Goal: Task Accomplishment & Management: Use online tool/utility

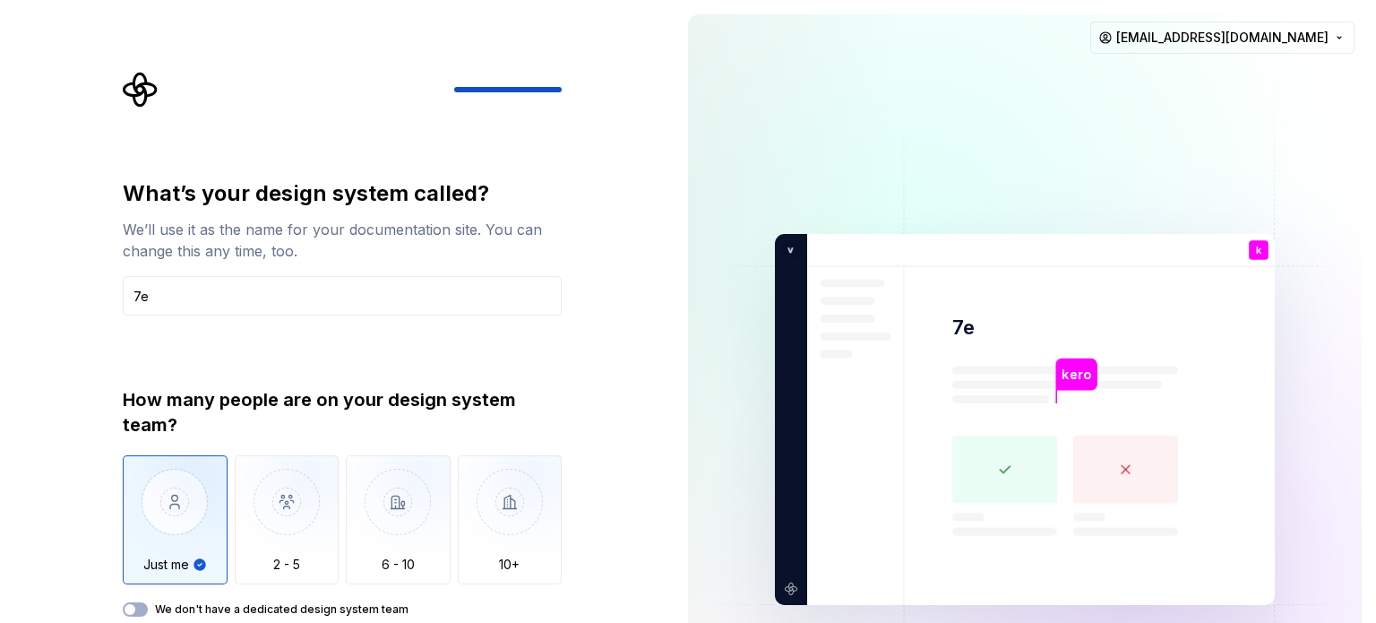
type input "7"
type input "e-commerce app"
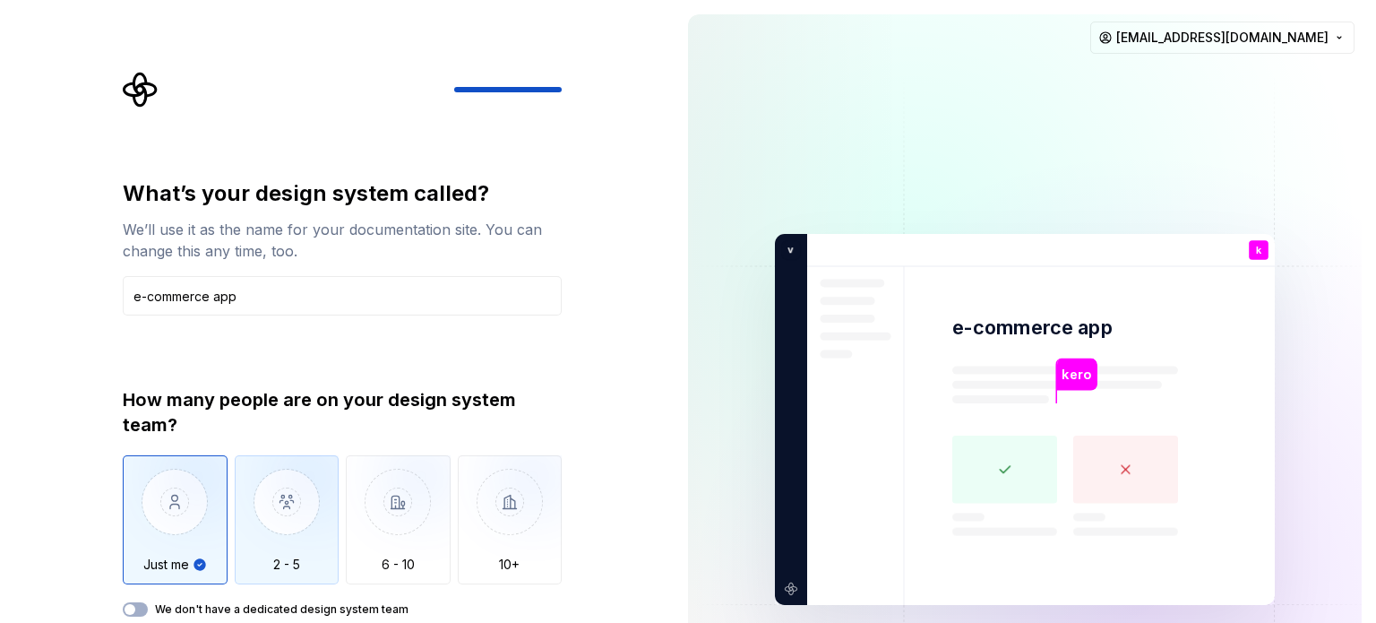
click at [251, 573] on img "button" at bounding box center [287, 515] width 105 height 120
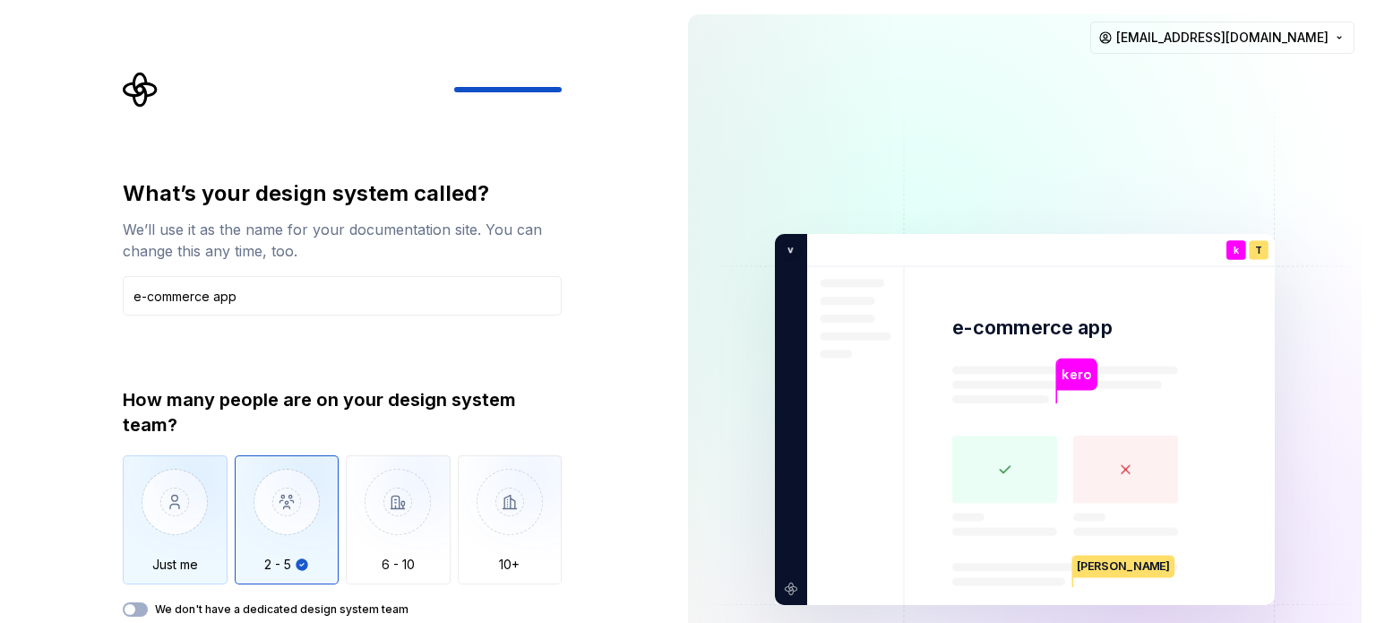
click at [188, 537] on img "button" at bounding box center [175, 515] width 105 height 120
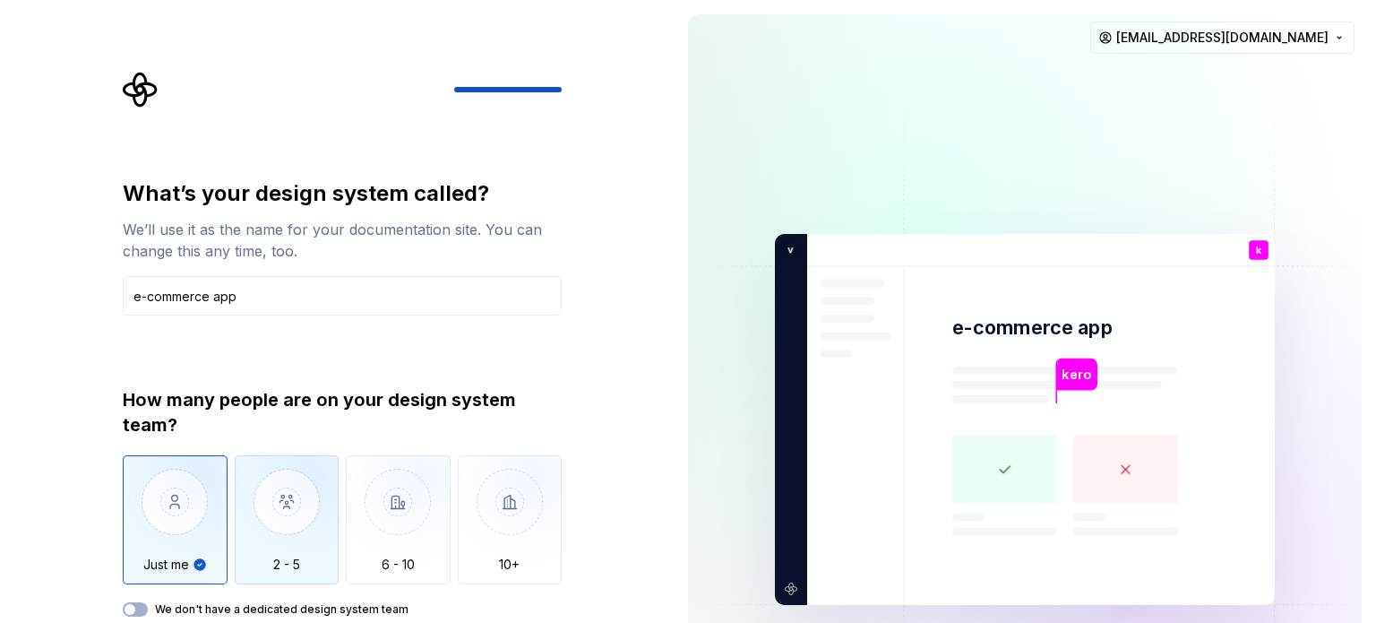
click at [314, 515] on img "button" at bounding box center [287, 515] width 105 height 120
click at [277, 526] on img "button" at bounding box center [287, 515] width 105 height 120
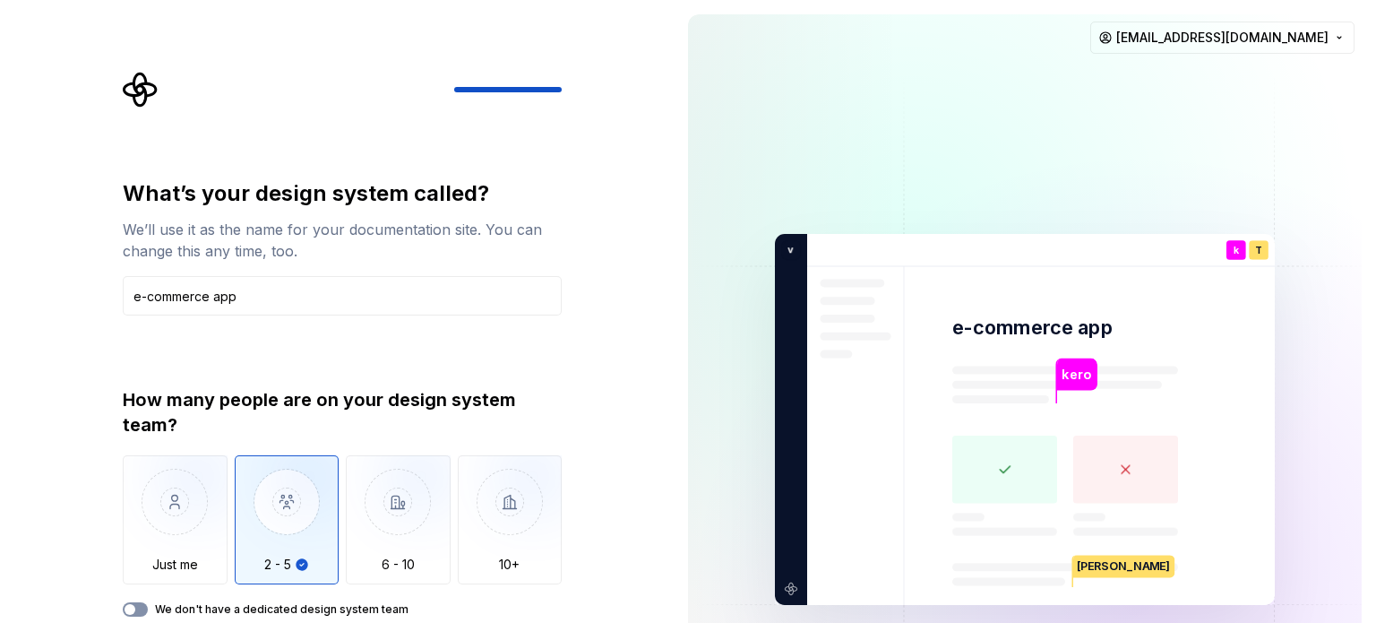
click at [133, 612] on span "button" at bounding box center [130, 609] width 11 height 11
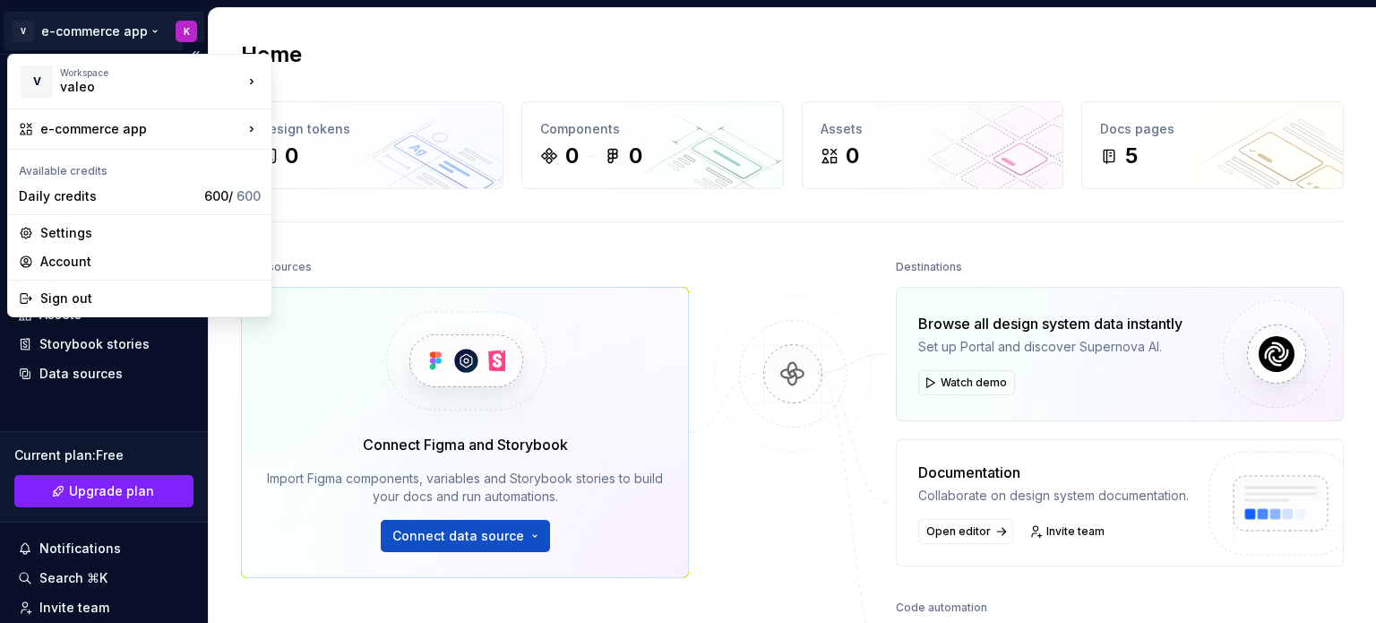
click at [23, 32] on html "V e-commerce app K Home Documentation Analytics Code automation Design system d…" at bounding box center [688, 311] width 1376 height 623
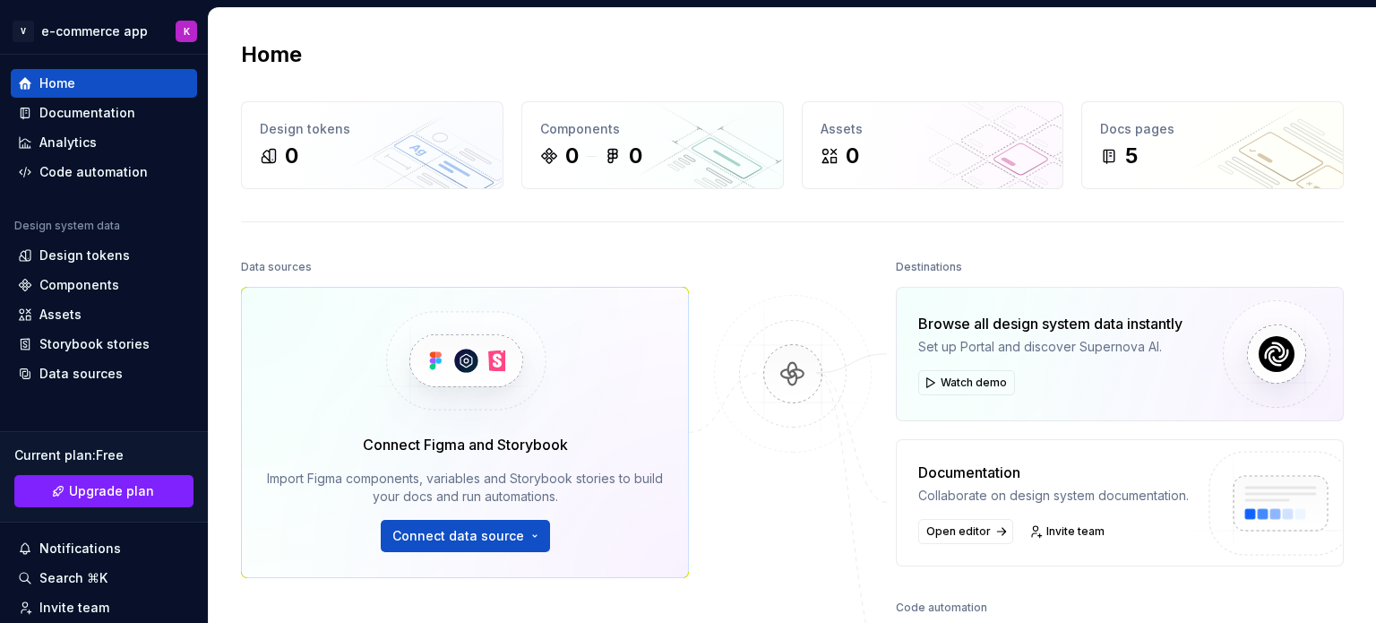
click at [438, 64] on html "V e-commerce app K Home Documentation Analytics Code automation Design system d…" at bounding box center [688, 311] width 1376 height 623
